Goal: Transaction & Acquisition: Download file/media

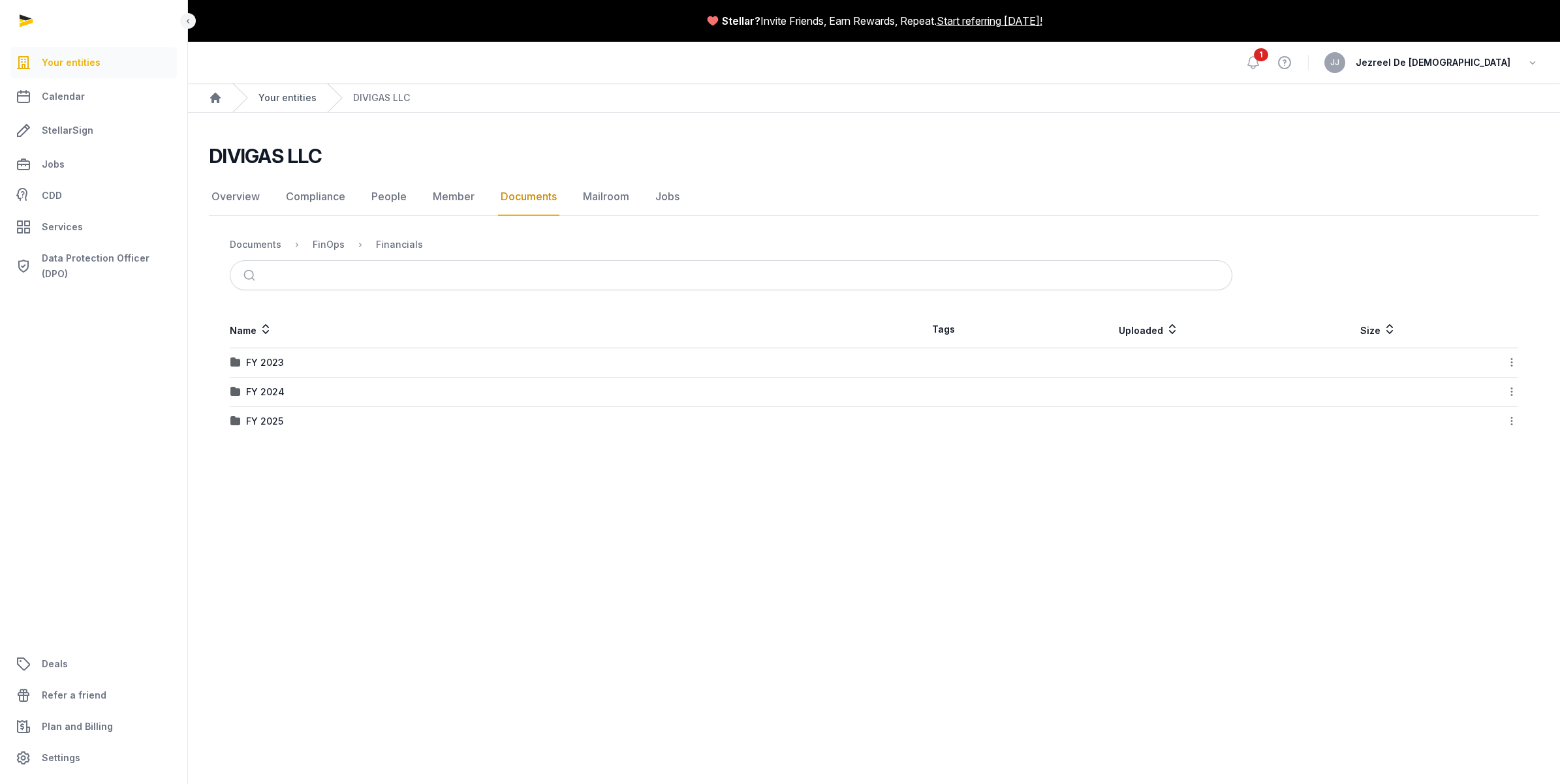
click at [269, 98] on link "Your entities" at bounding box center [288, 97] width 58 height 13
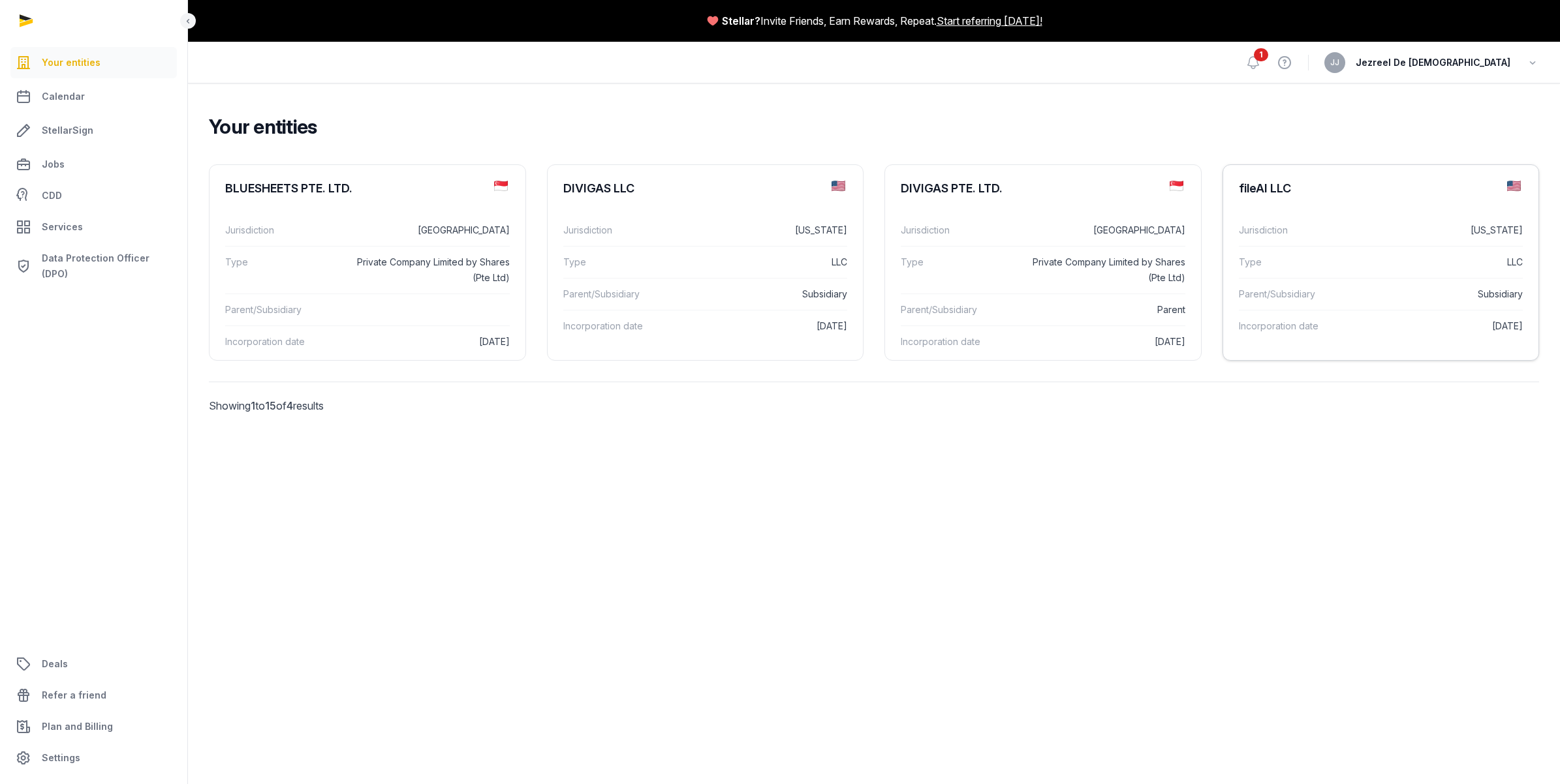
click at [1304, 245] on div "Jurisdiction [US_STATE]" at bounding box center [1381, 230] width 284 height 31
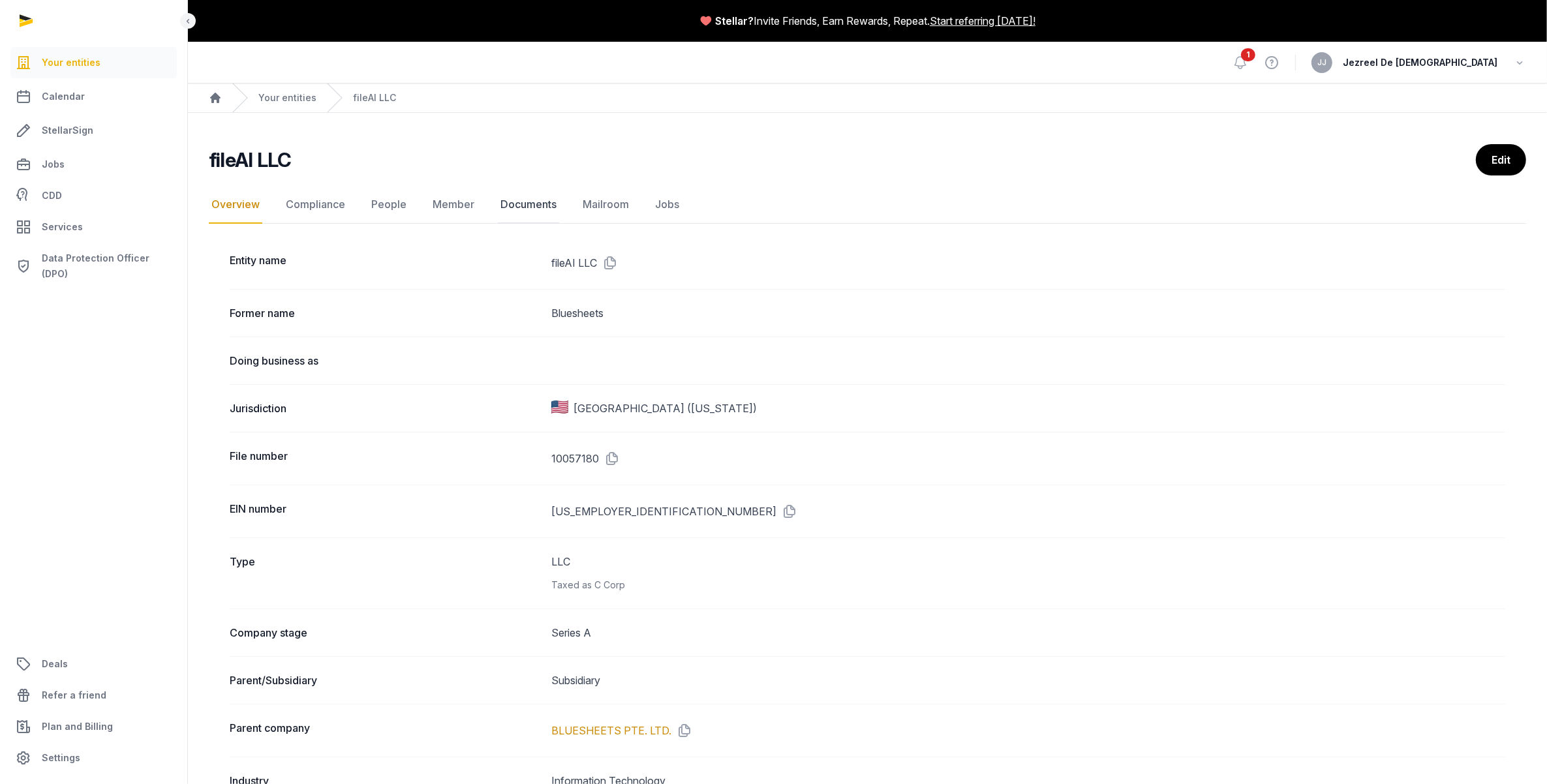
click at [541, 206] on link "Documents" at bounding box center [528, 205] width 61 height 38
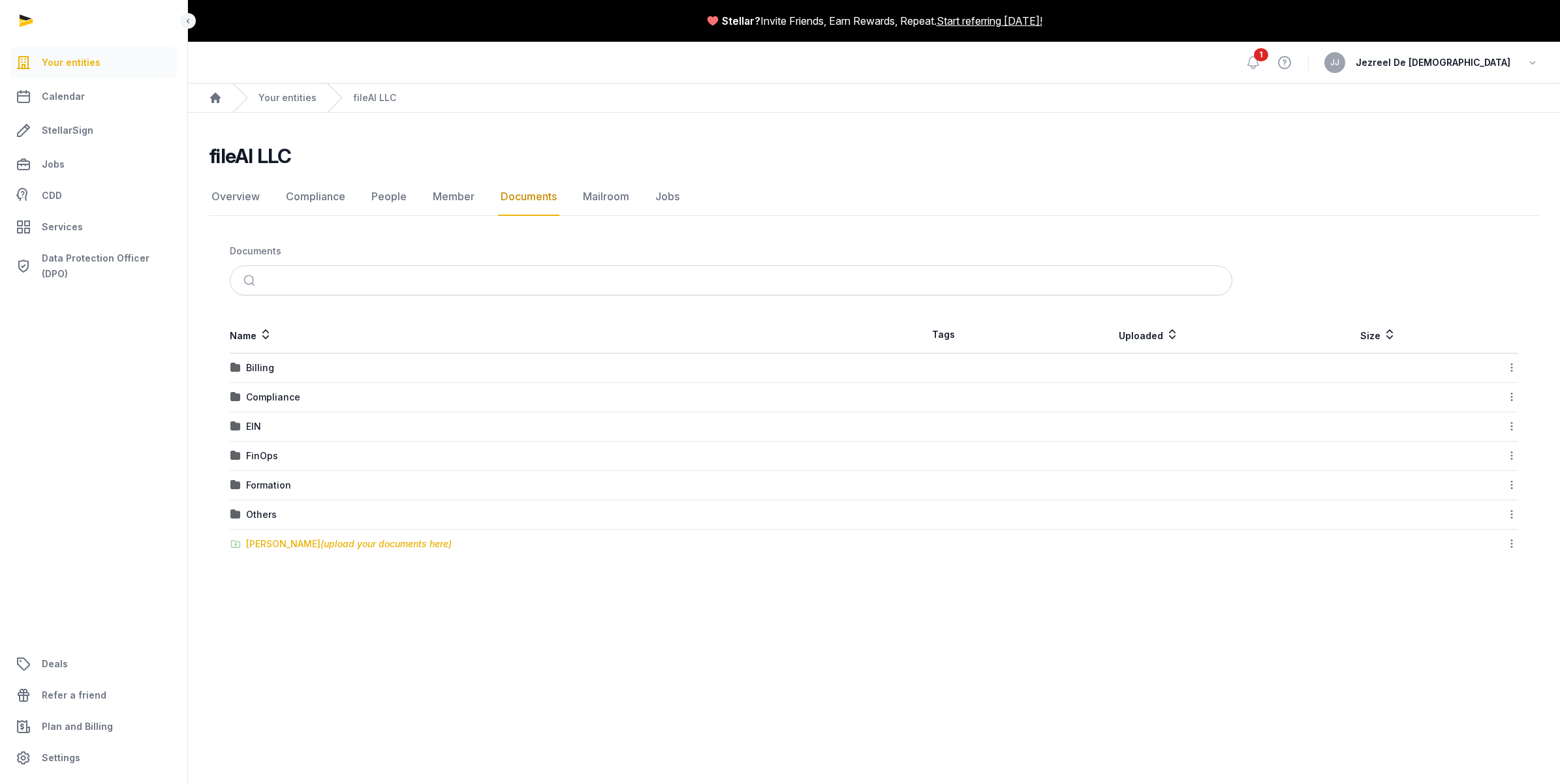
click at [321, 545] on span "(upload your documents here)" at bounding box center [386, 544] width 132 height 11
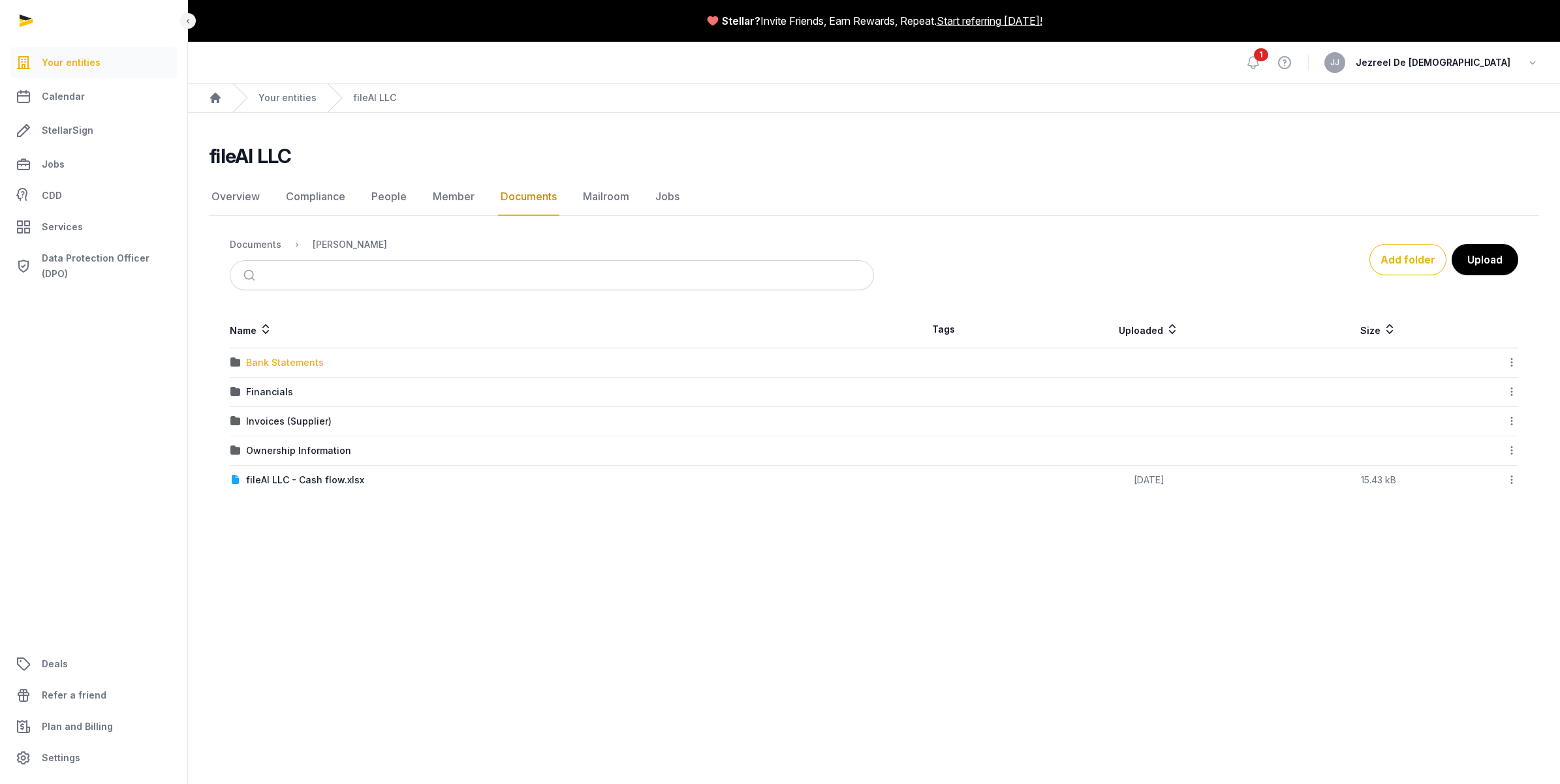
click at [284, 364] on div "Bank Statements" at bounding box center [285, 362] width 78 height 13
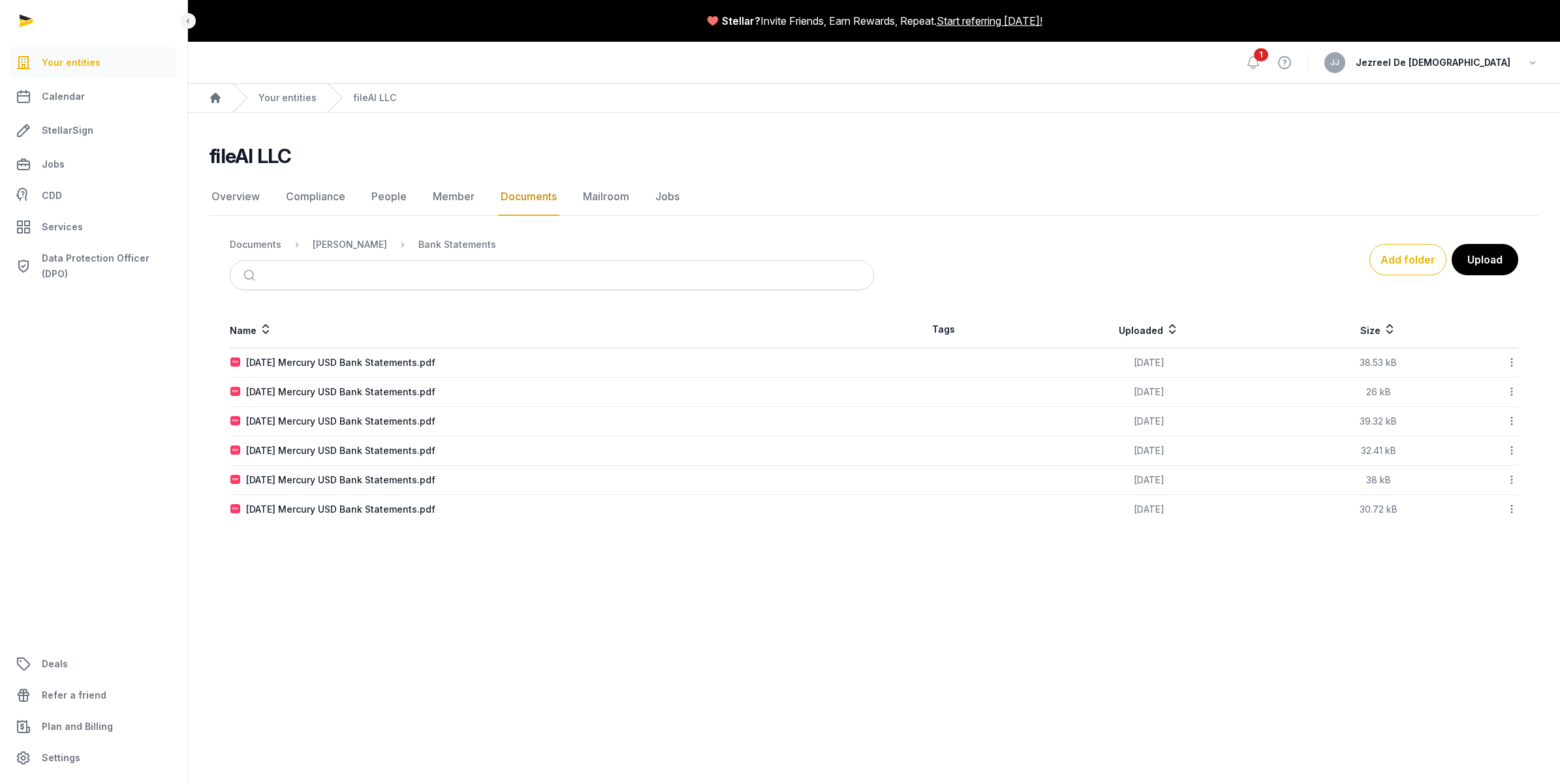
drag, startPoint x: 364, startPoint y: 366, endPoint x: 299, endPoint y: 360, distance: 65.3
click at [299, 360] on div "[DATE] Mercury USD Bank Statements.pdf" at bounding box center [341, 362] width 189 height 13
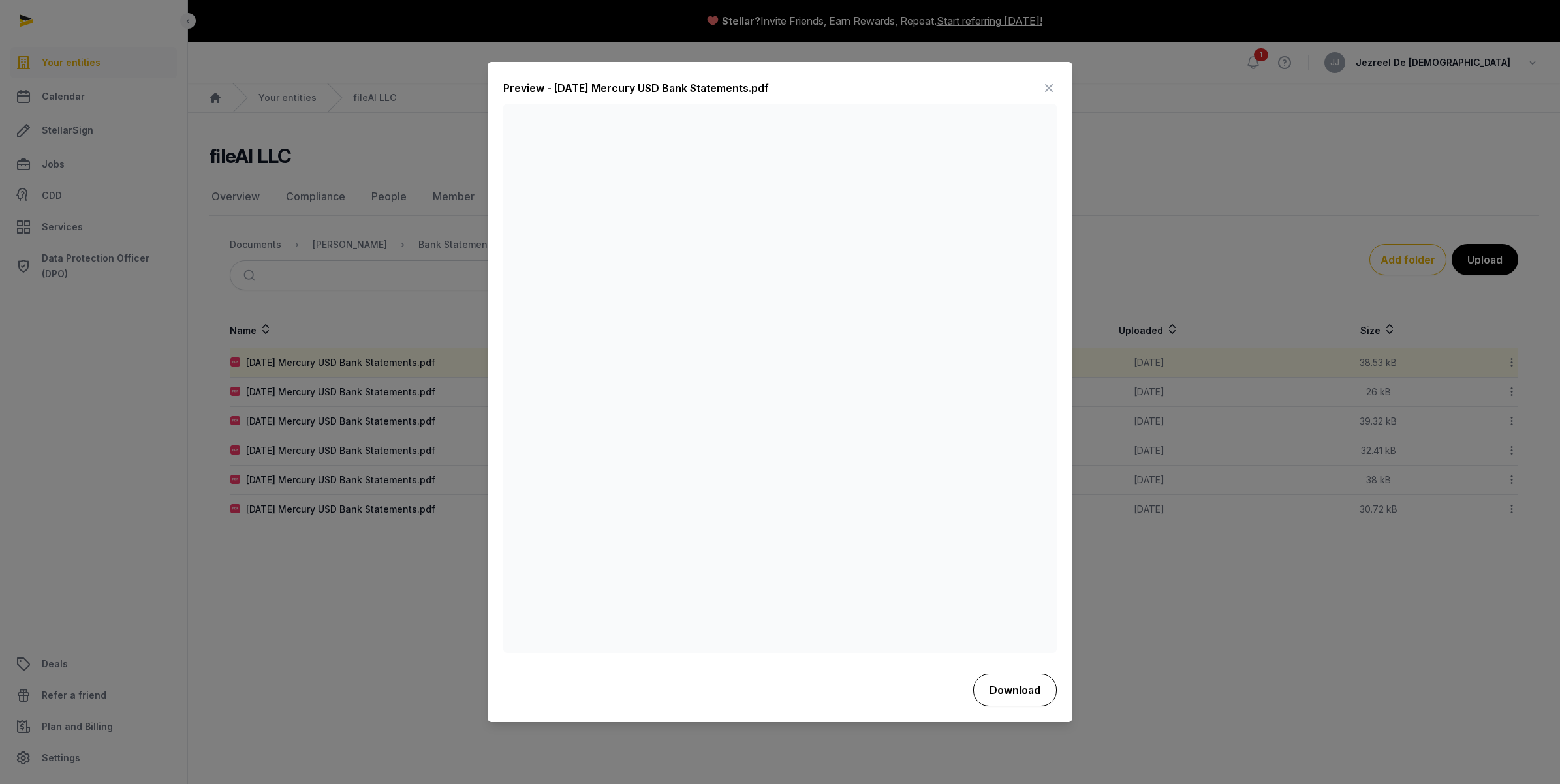
click at [1024, 683] on button "Download" at bounding box center [1015, 690] width 84 height 33
click at [1049, 85] on icon at bounding box center [1049, 89] width 16 height 21
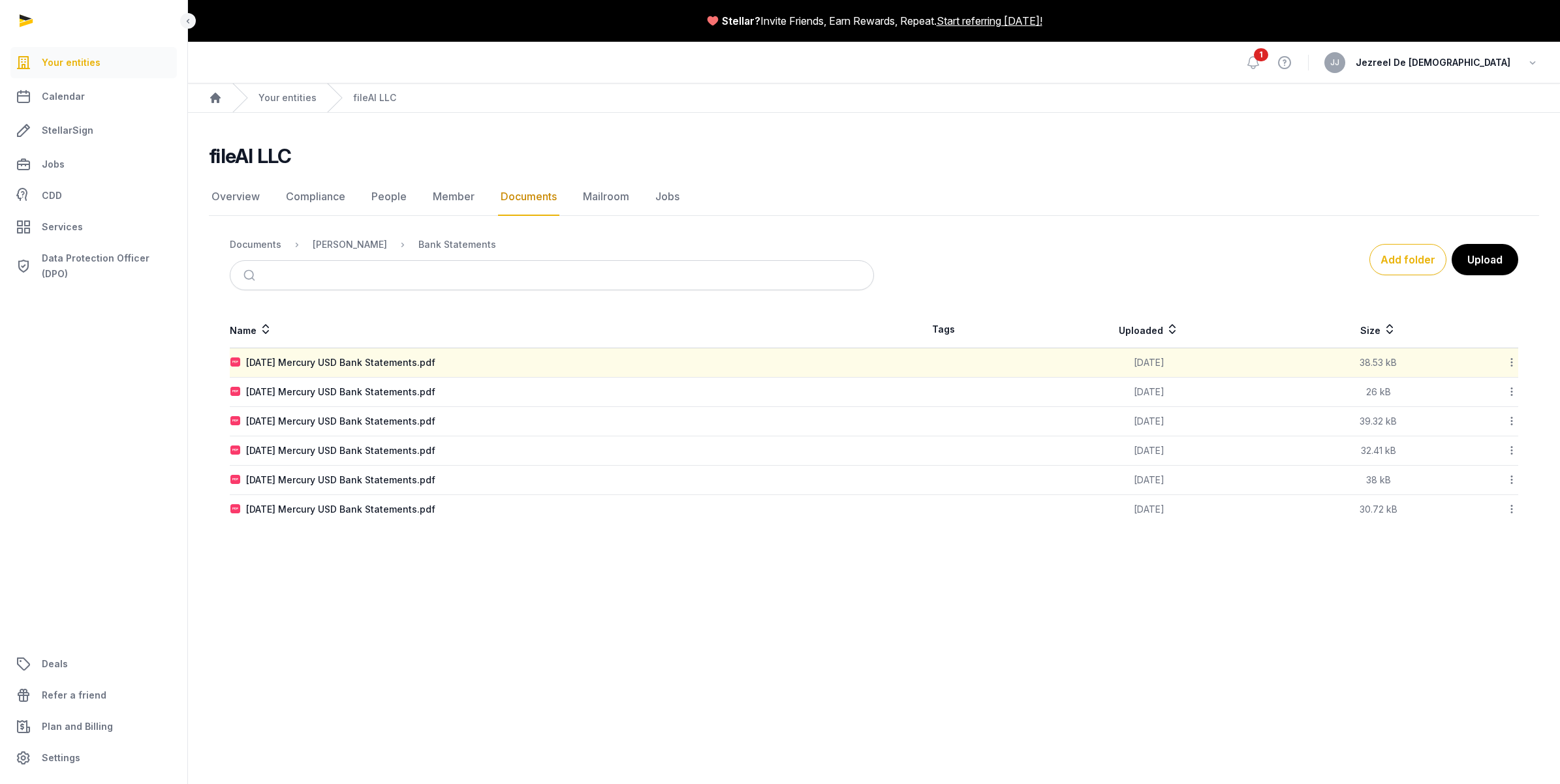
click at [526, 208] on link "Documents" at bounding box center [528, 197] width 61 height 38
click at [512, 204] on link "Documents" at bounding box center [528, 197] width 61 height 38
click at [339, 241] on div "[PERSON_NAME]" at bounding box center [350, 245] width 74 height 13
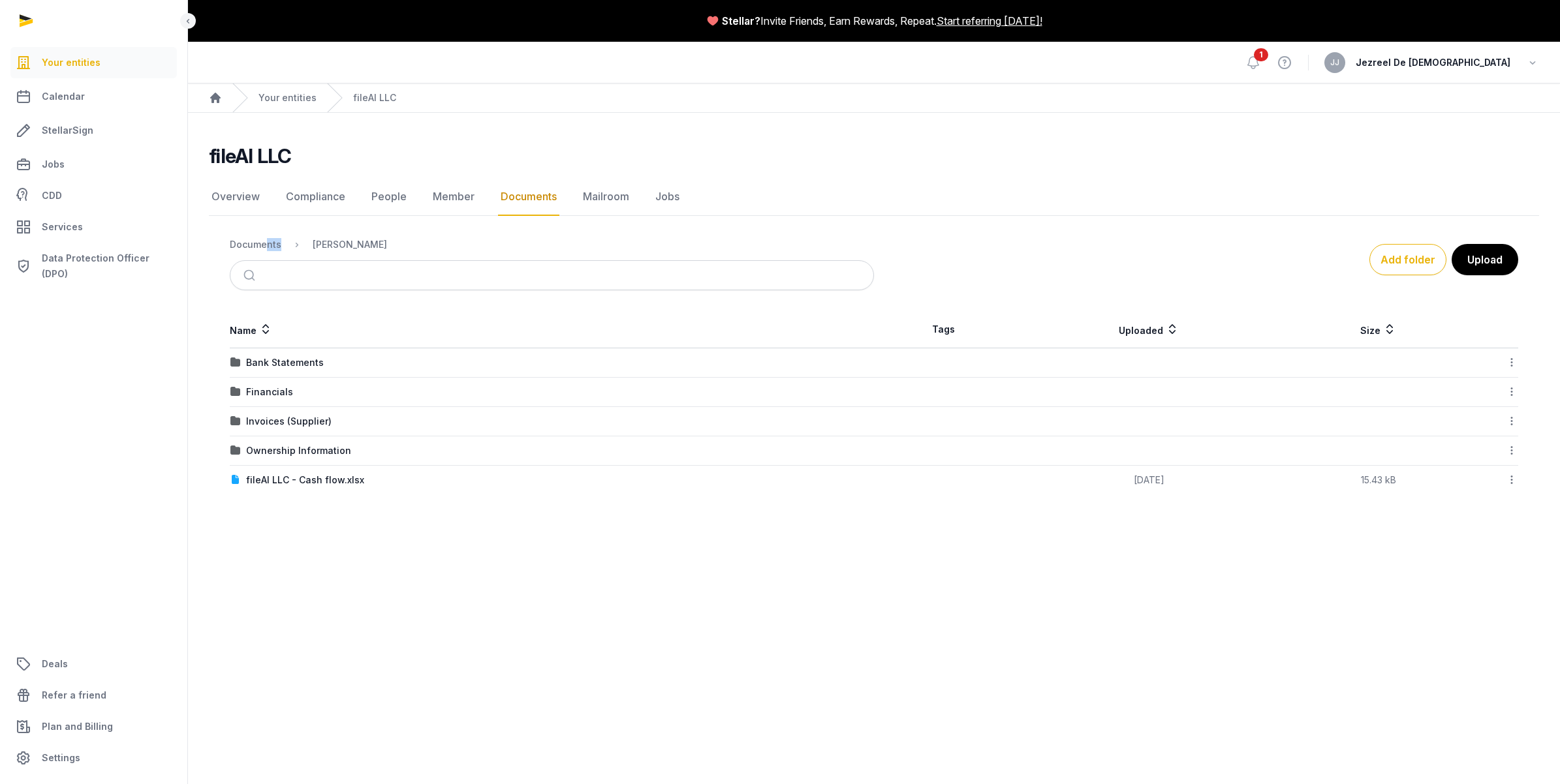
drag, startPoint x: 259, startPoint y: 249, endPoint x: 299, endPoint y: 245, distance: 40.2
click at [299, 245] on ol "Documents Shared Folder" at bounding box center [308, 245] width 157 height 16
click at [279, 394] on div "Financials" at bounding box center [269, 392] width 47 height 13
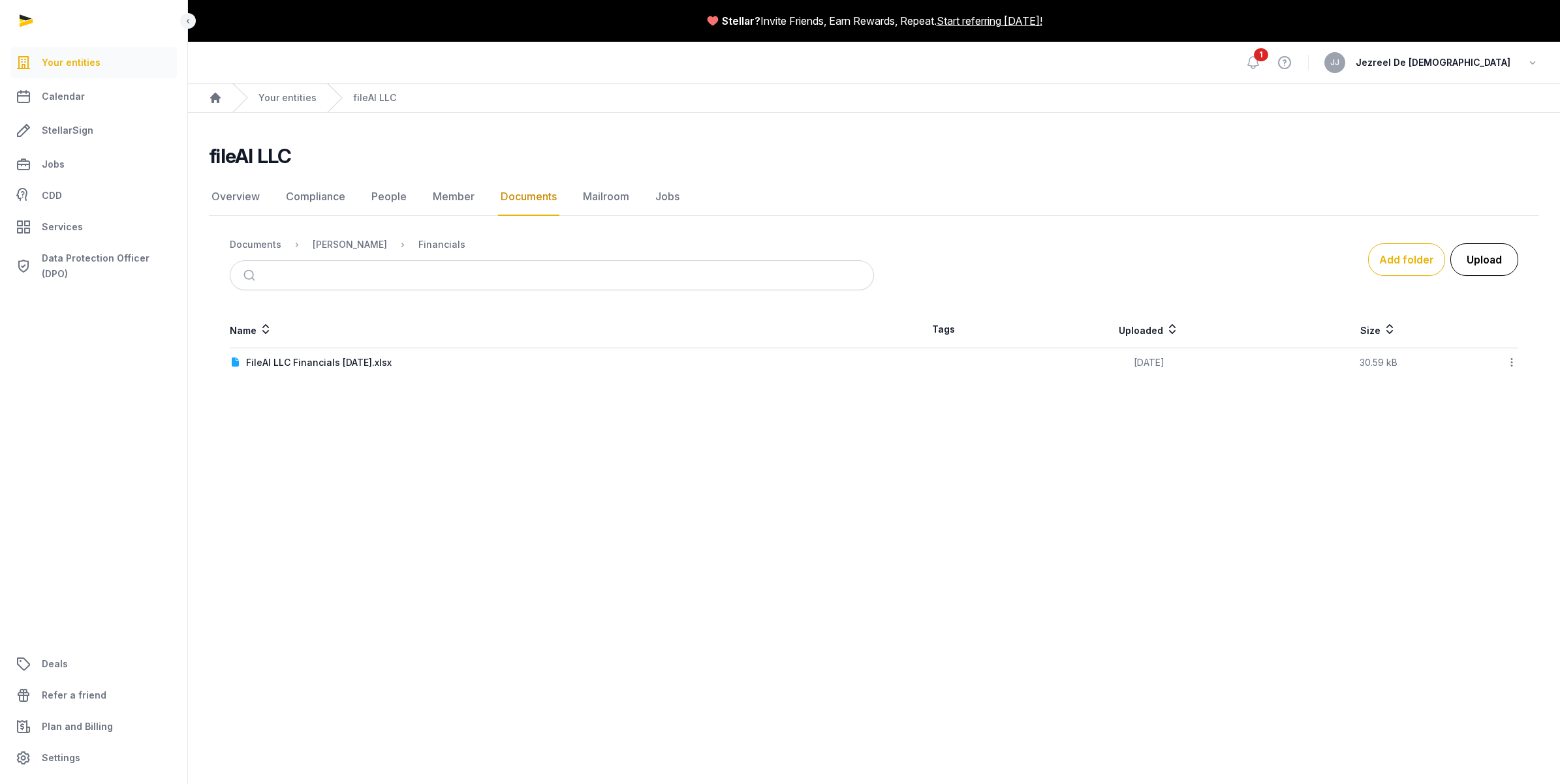
click at [1467, 252] on button "Upload" at bounding box center [1484, 260] width 68 height 33
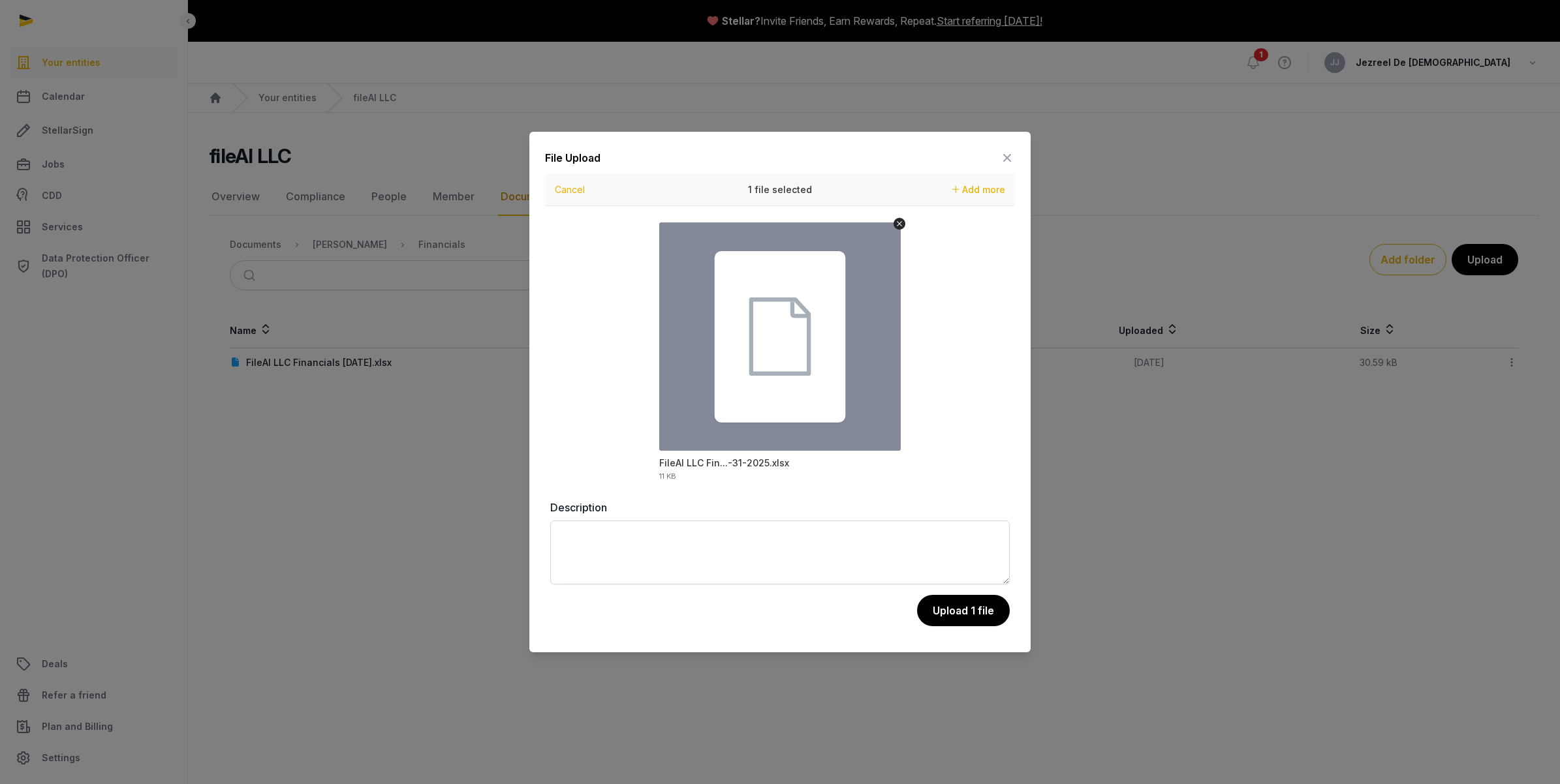
click at [958, 607] on button "Upload 1 file" at bounding box center [963, 610] width 93 height 31
